Goal: Information Seeking & Learning: Check status

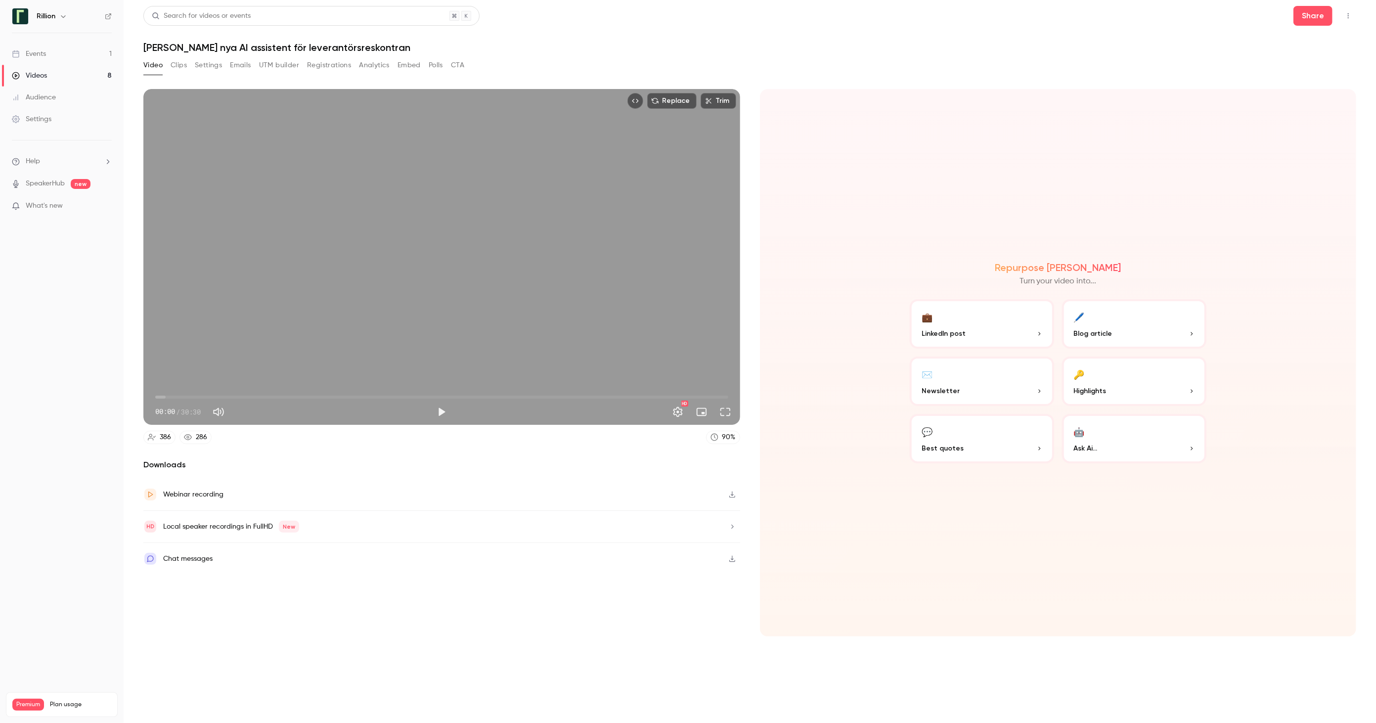
click at [39, 54] on div "Events" at bounding box center [29, 54] width 34 height 10
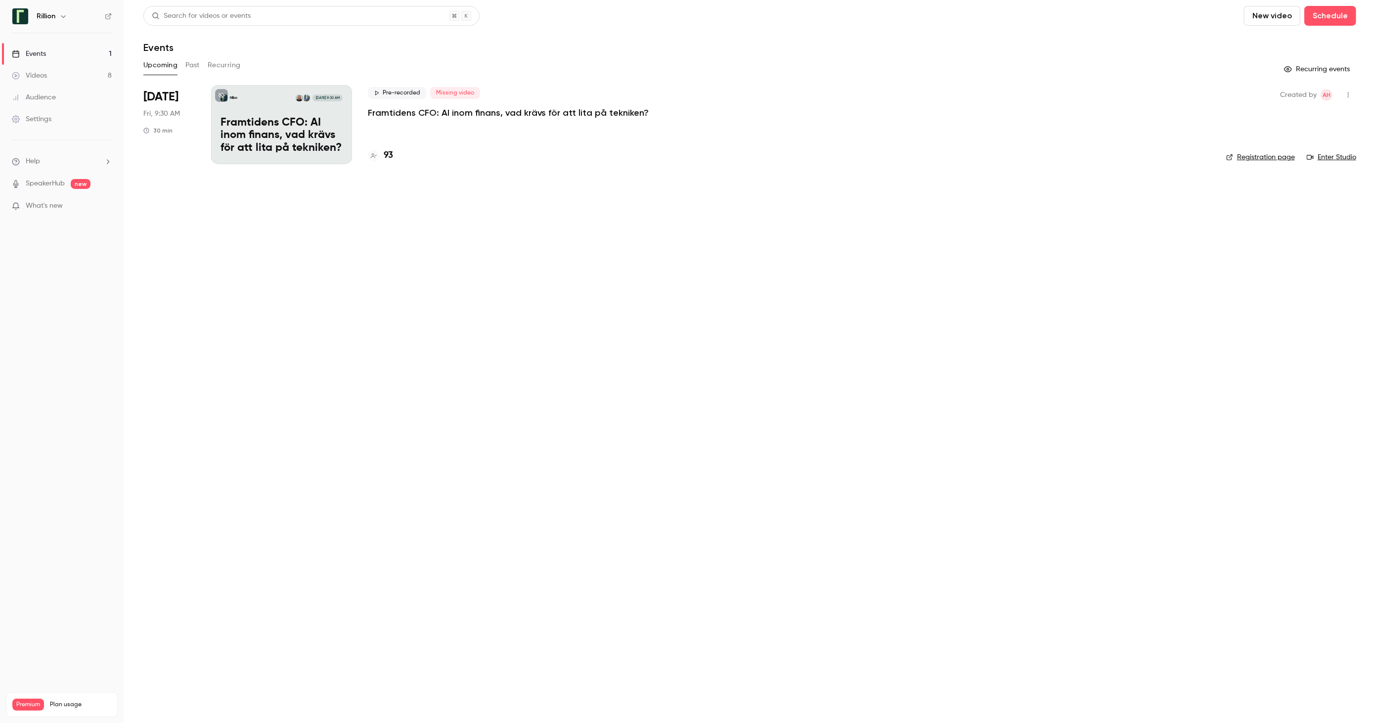
click at [193, 65] on button "Past" at bounding box center [192, 65] width 14 height 16
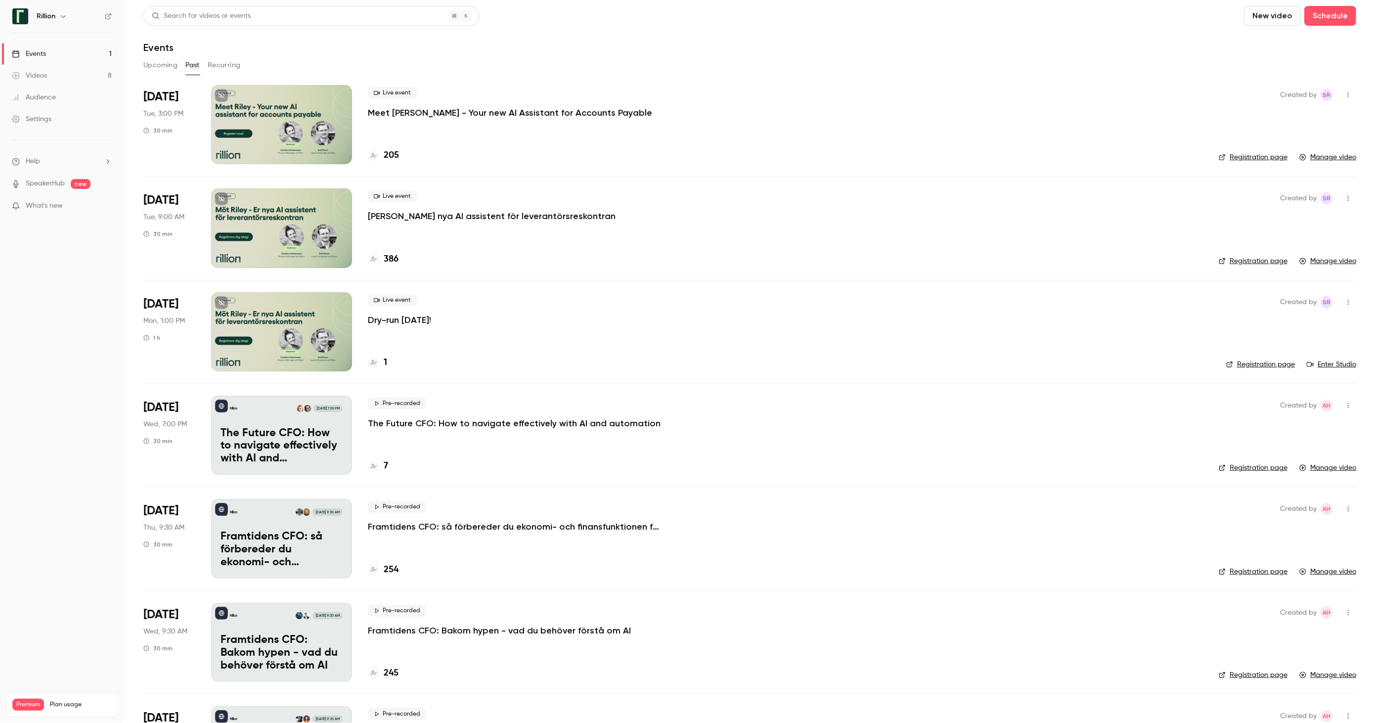
click at [332, 235] on div at bounding box center [281, 227] width 141 height 79
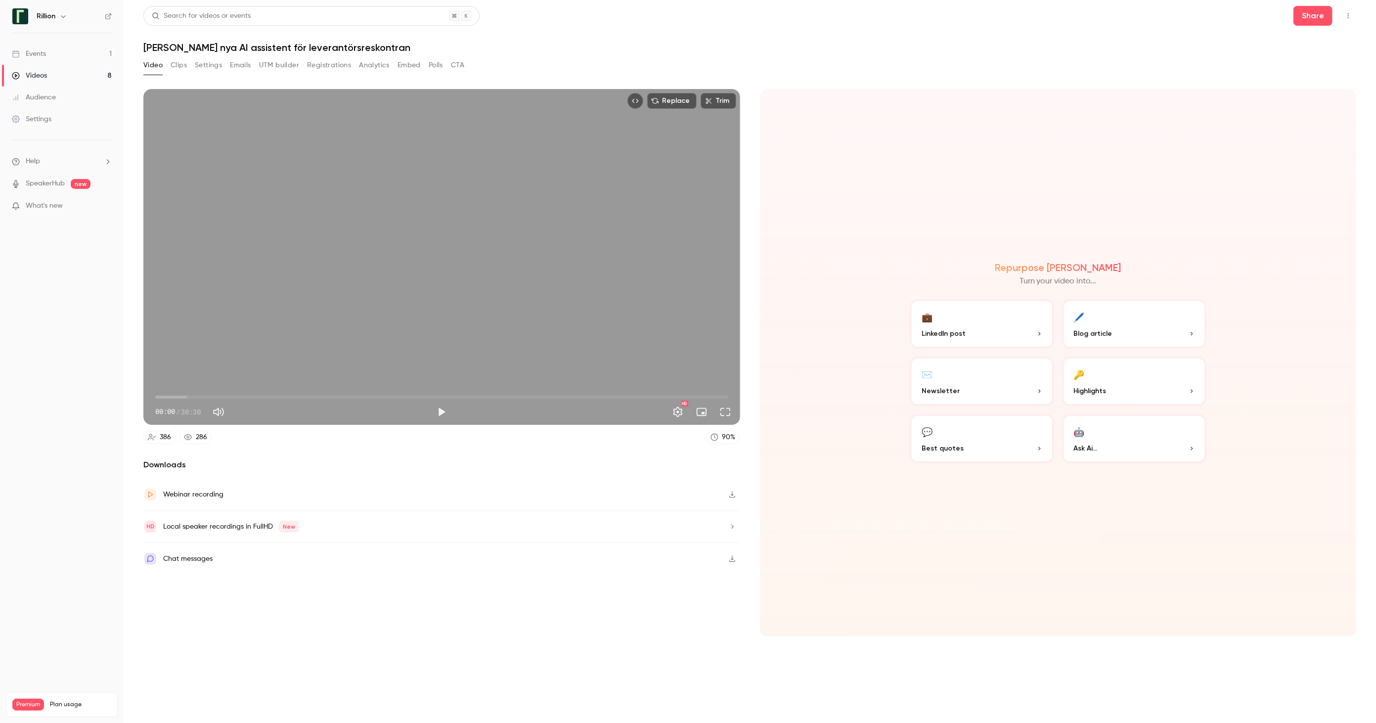
click at [333, 66] on button "Registrations" at bounding box center [329, 65] width 44 height 16
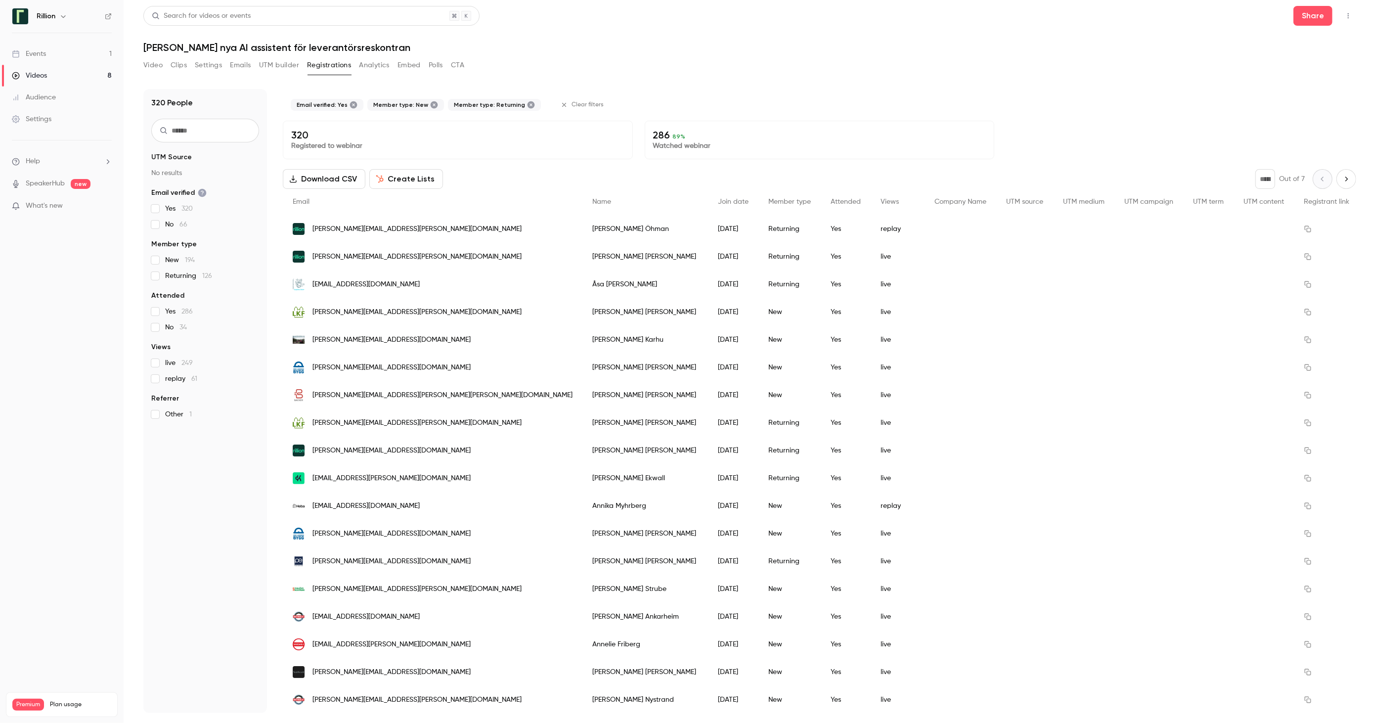
click at [36, 52] on div "Events" at bounding box center [29, 54] width 34 height 10
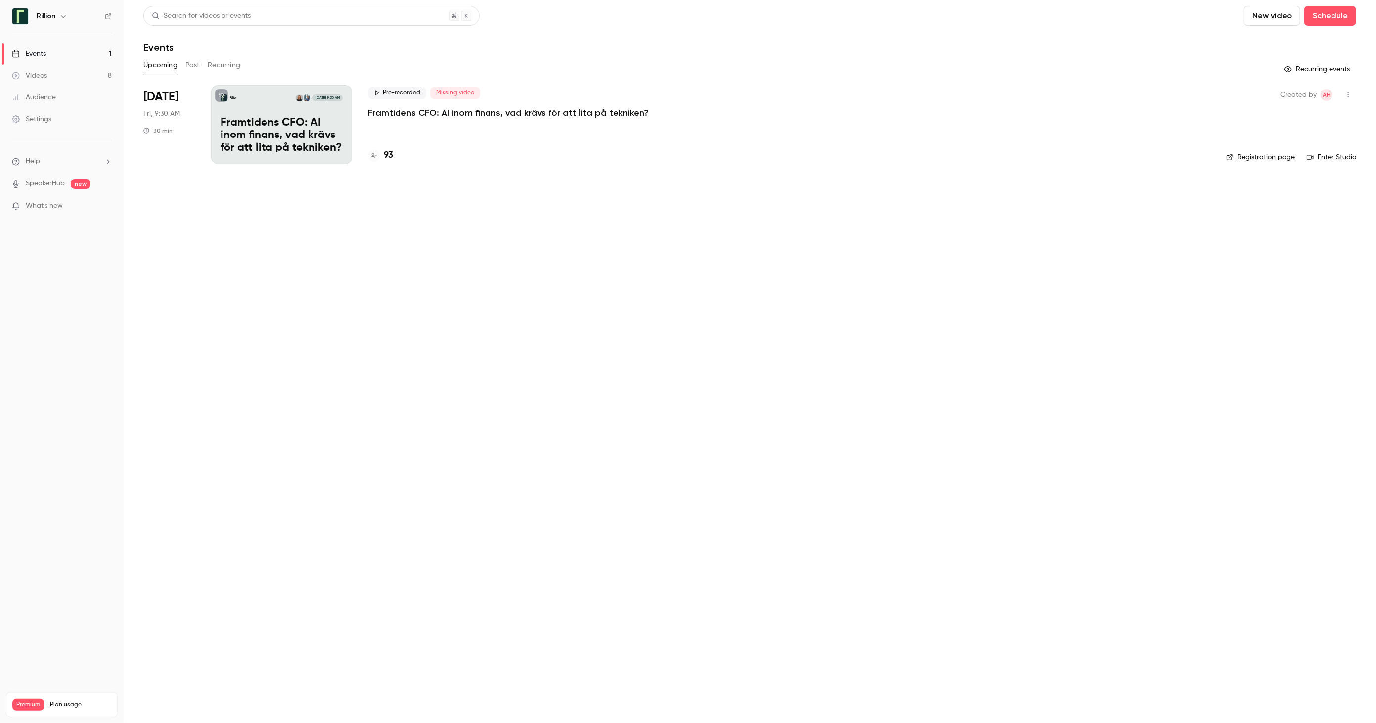
click at [190, 65] on button "Past" at bounding box center [192, 65] width 14 height 16
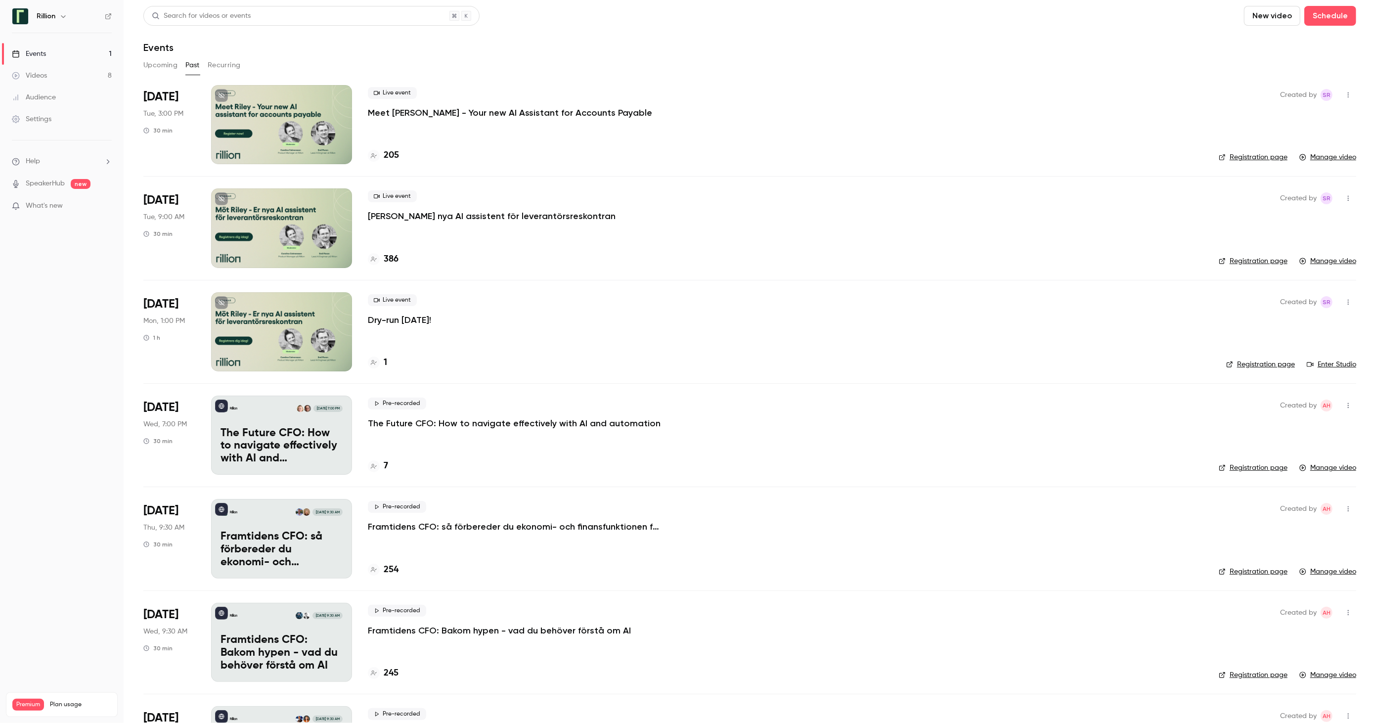
click at [306, 107] on div at bounding box center [281, 124] width 141 height 79
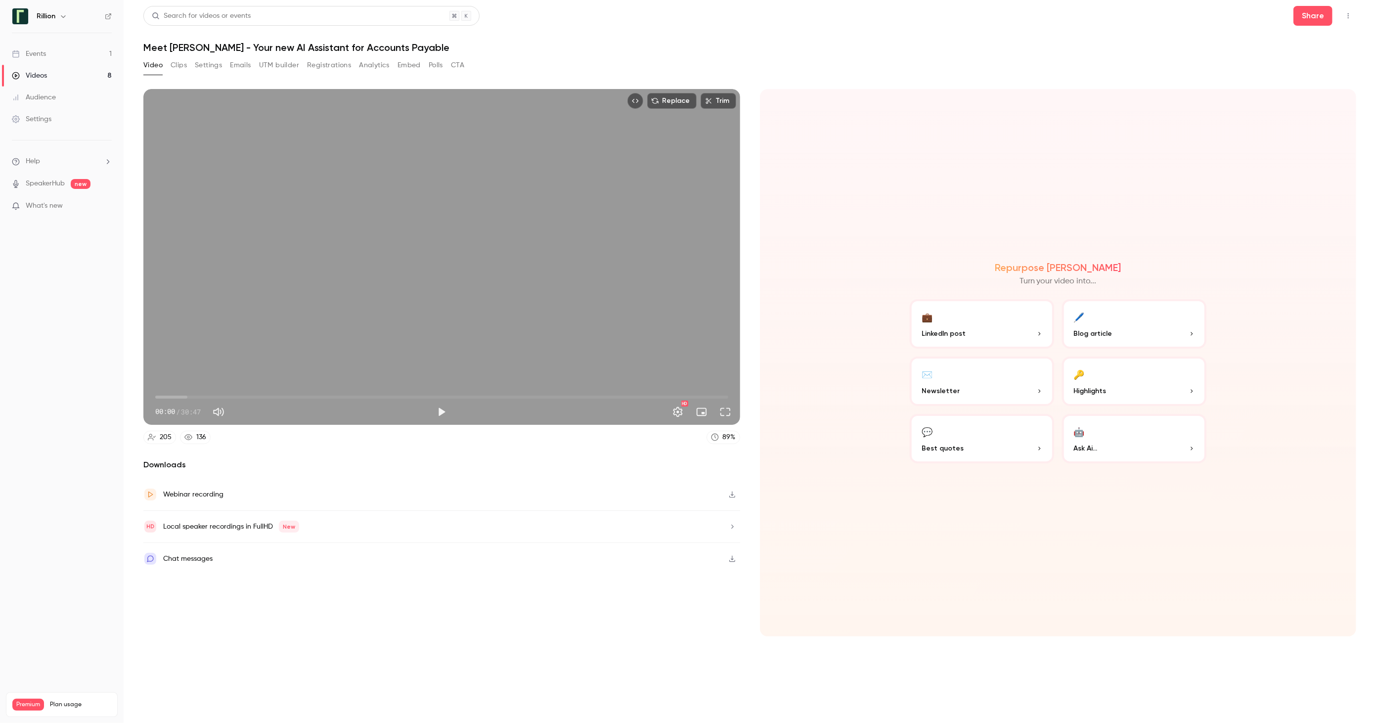
click at [38, 53] on div "Events" at bounding box center [29, 54] width 34 height 10
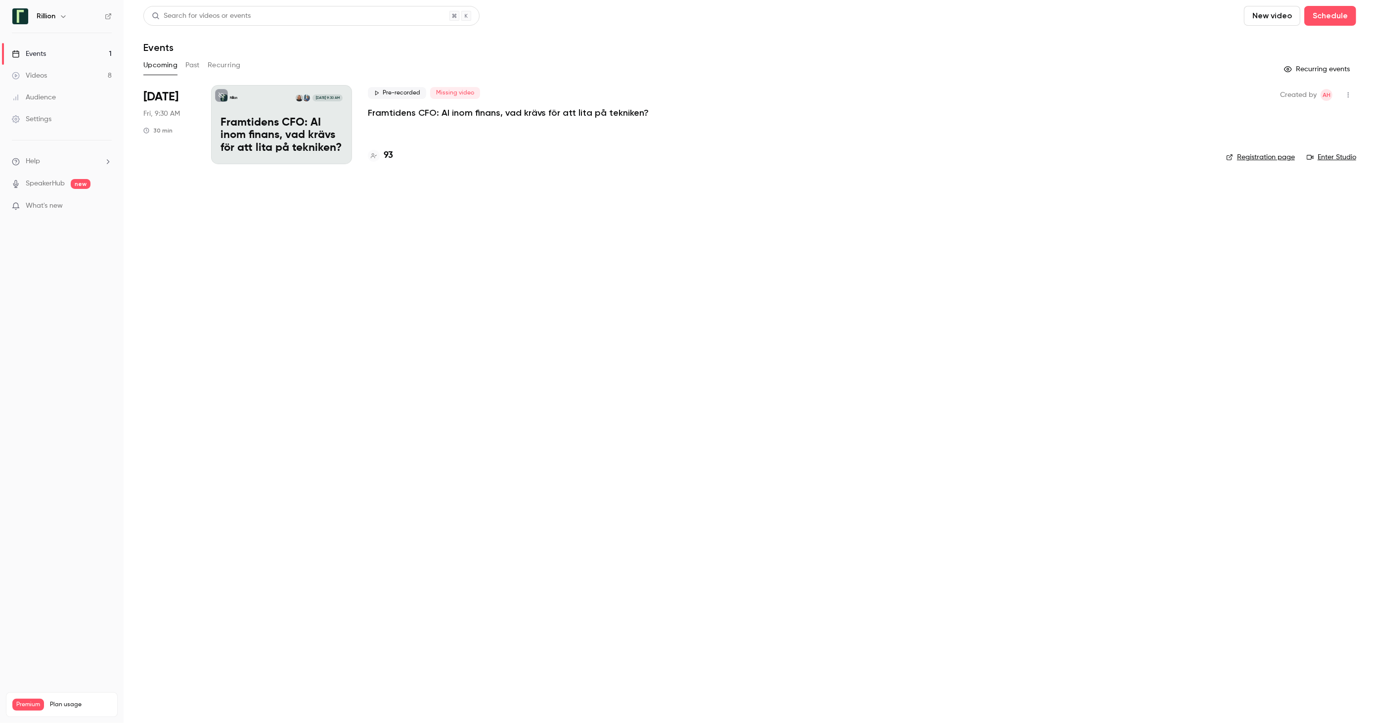
click at [190, 66] on button "Past" at bounding box center [192, 65] width 14 height 16
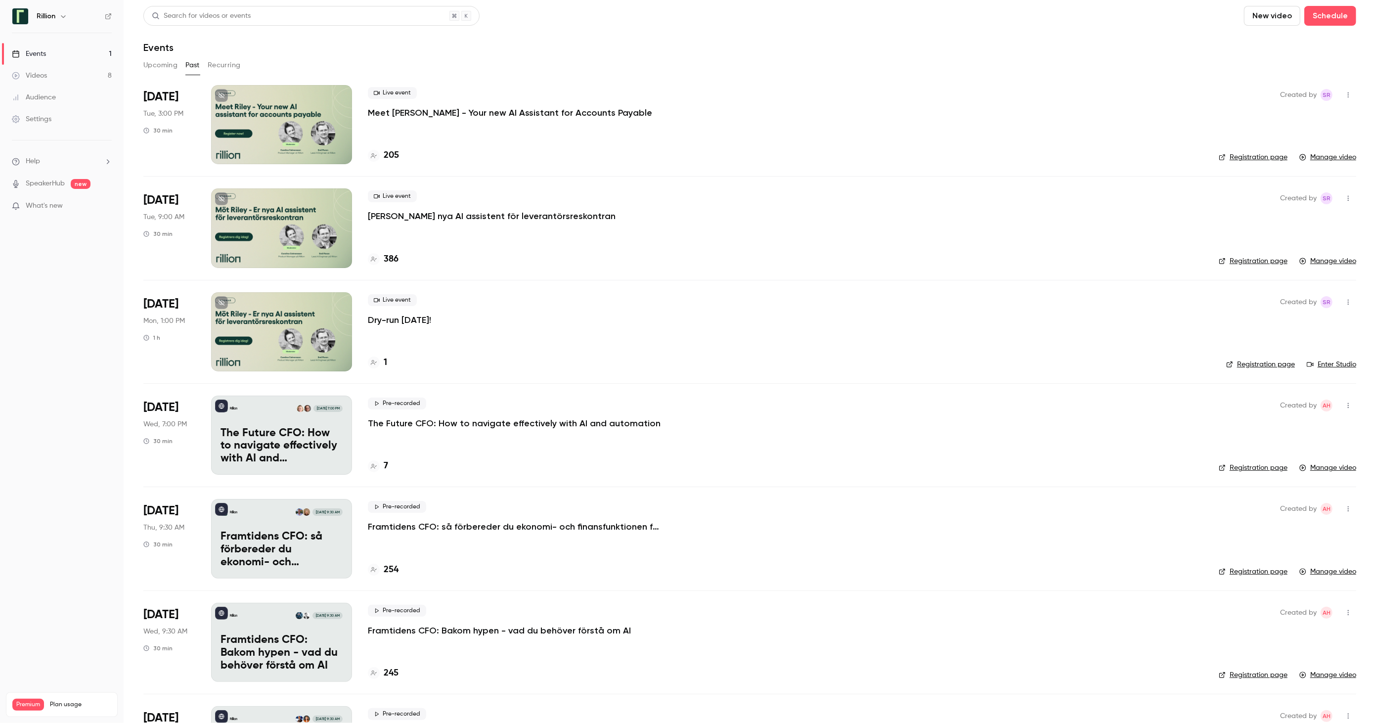
click at [318, 241] on div at bounding box center [281, 227] width 141 height 79
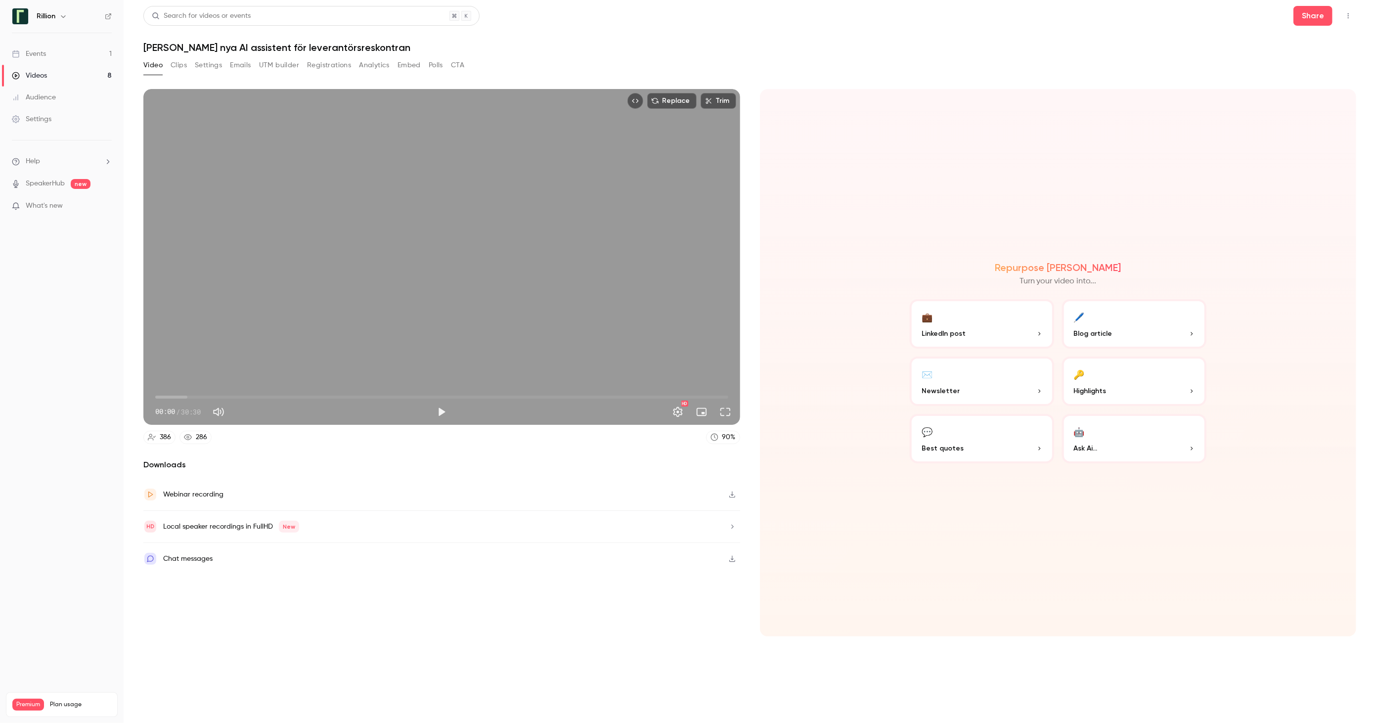
click at [324, 65] on button "Registrations" at bounding box center [329, 65] width 44 height 16
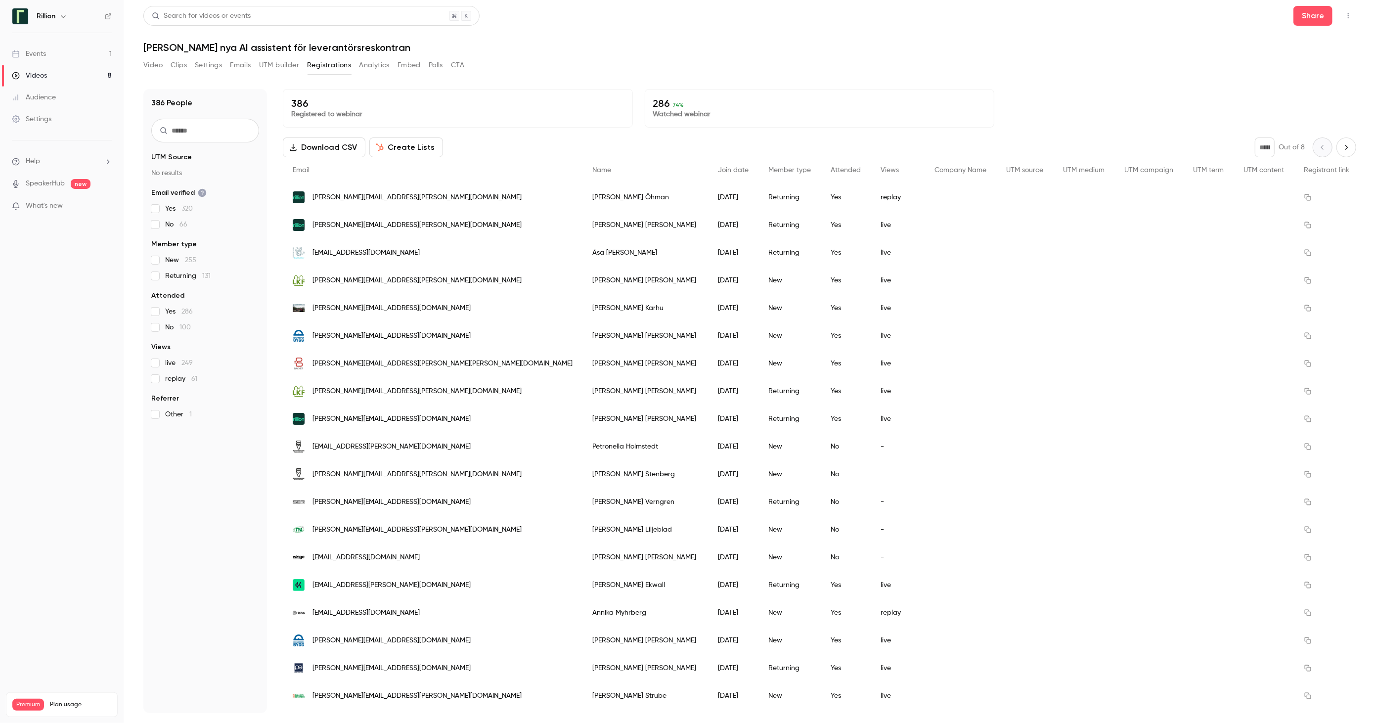
click at [43, 49] on div "Events" at bounding box center [29, 54] width 34 height 10
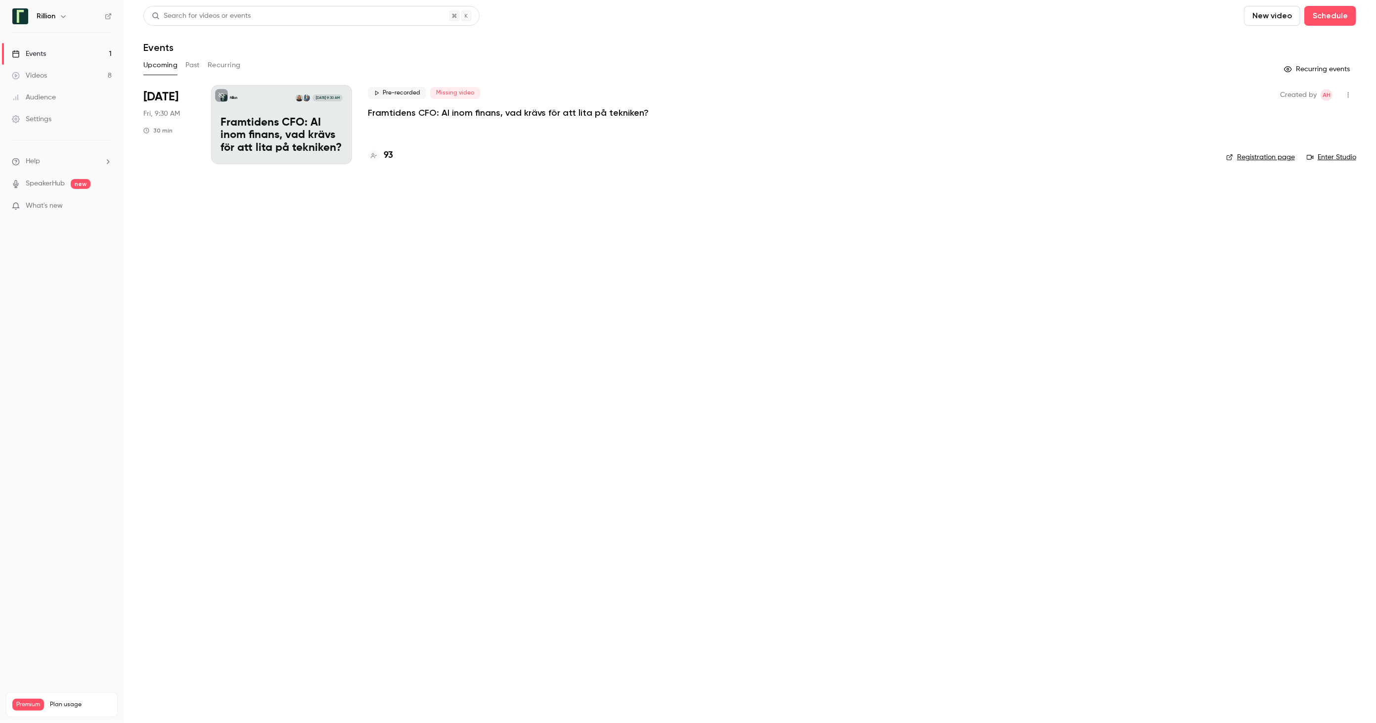
click at [196, 64] on button "Past" at bounding box center [192, 65] width 14 height 16
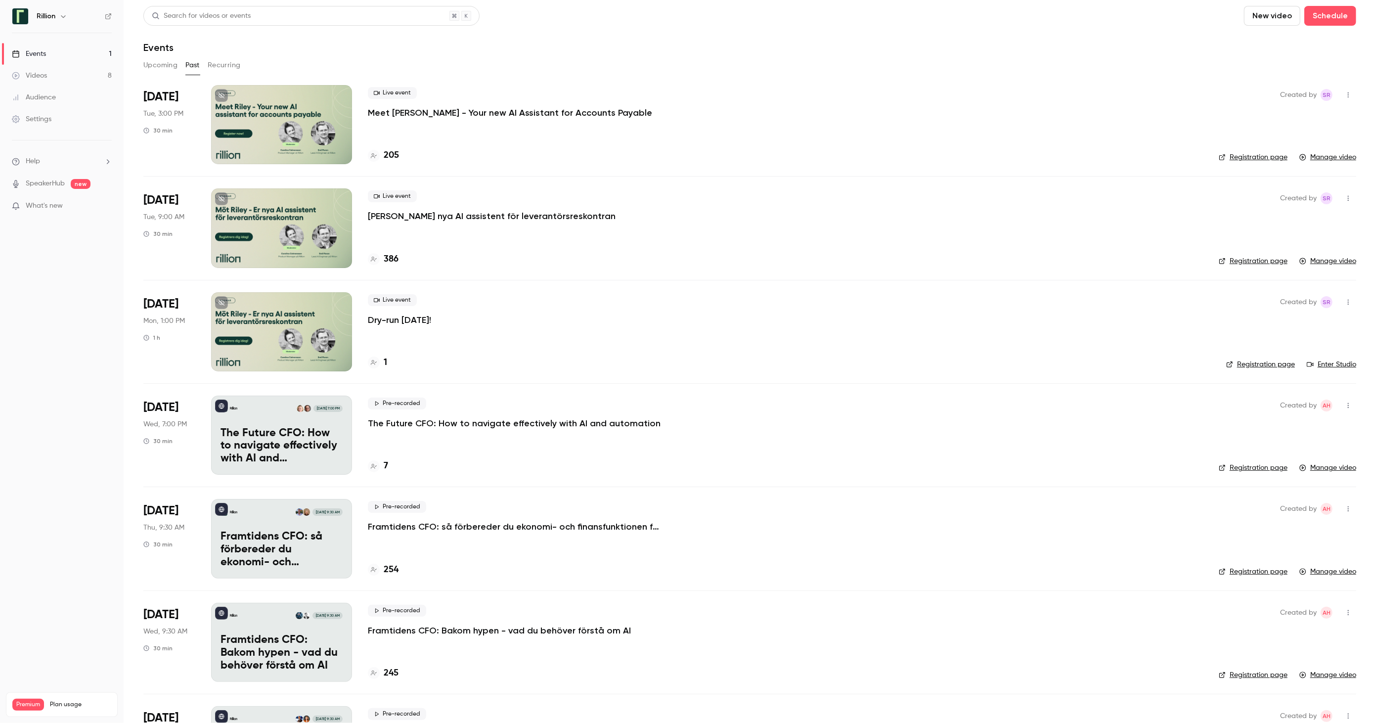
click at [326, 117] on div at bounding box center [281, 124] width 141 height 79
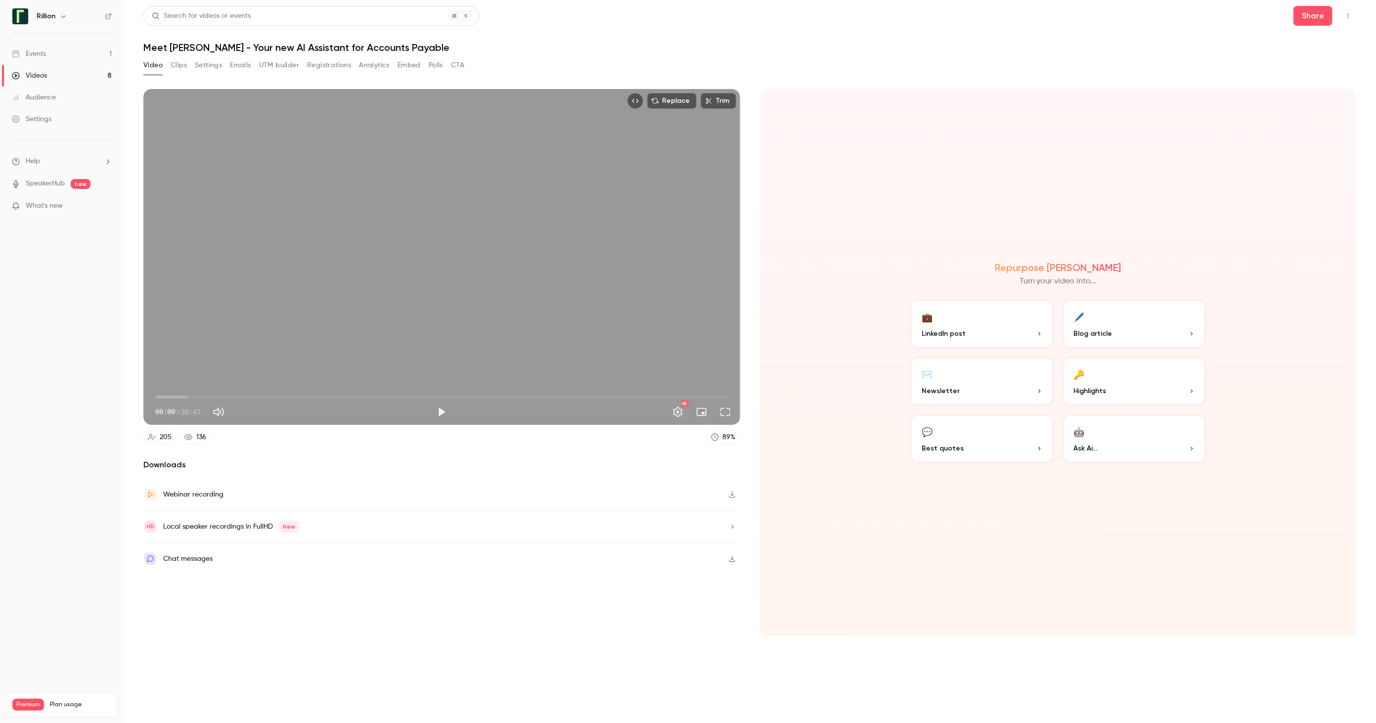
click at [326, 64] on button "Registrations" at bounding box center [329, 65] width 44 height 16
